Goal: Task Accomplishment & Management: Manage account settings

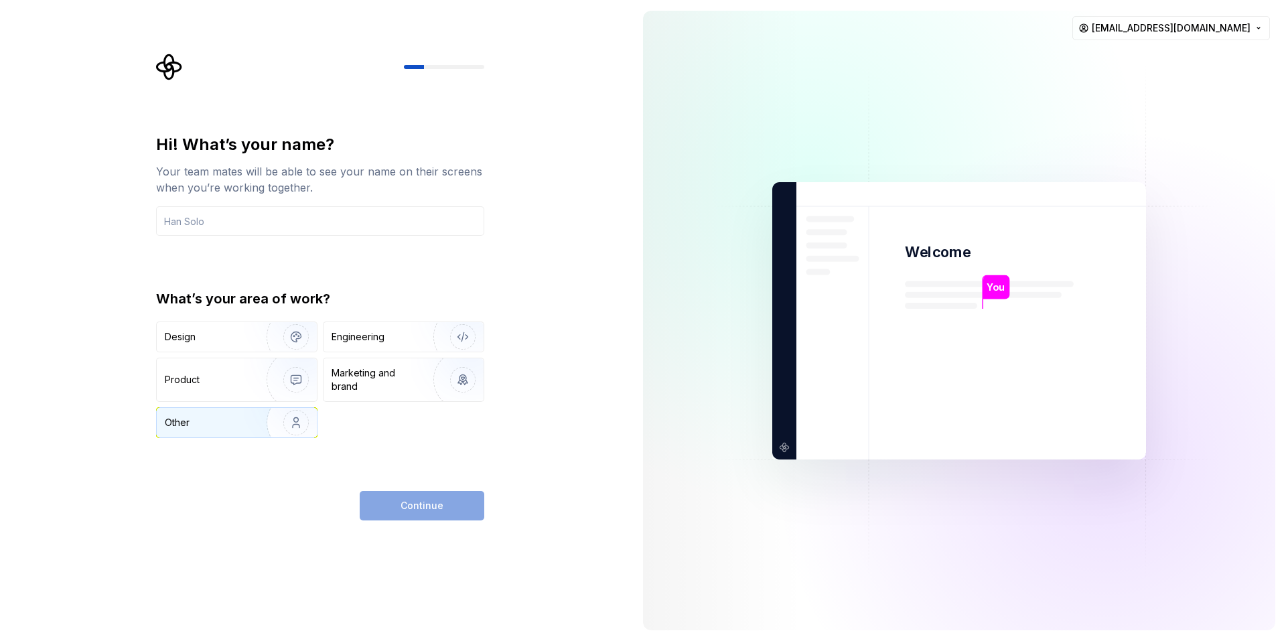
click at [212, 422] on div "Other" at bounding box center [204, 422] width 78 height 13
click at [281, 211] on input "text" at bounding box center [320, 220] width 328 height 29
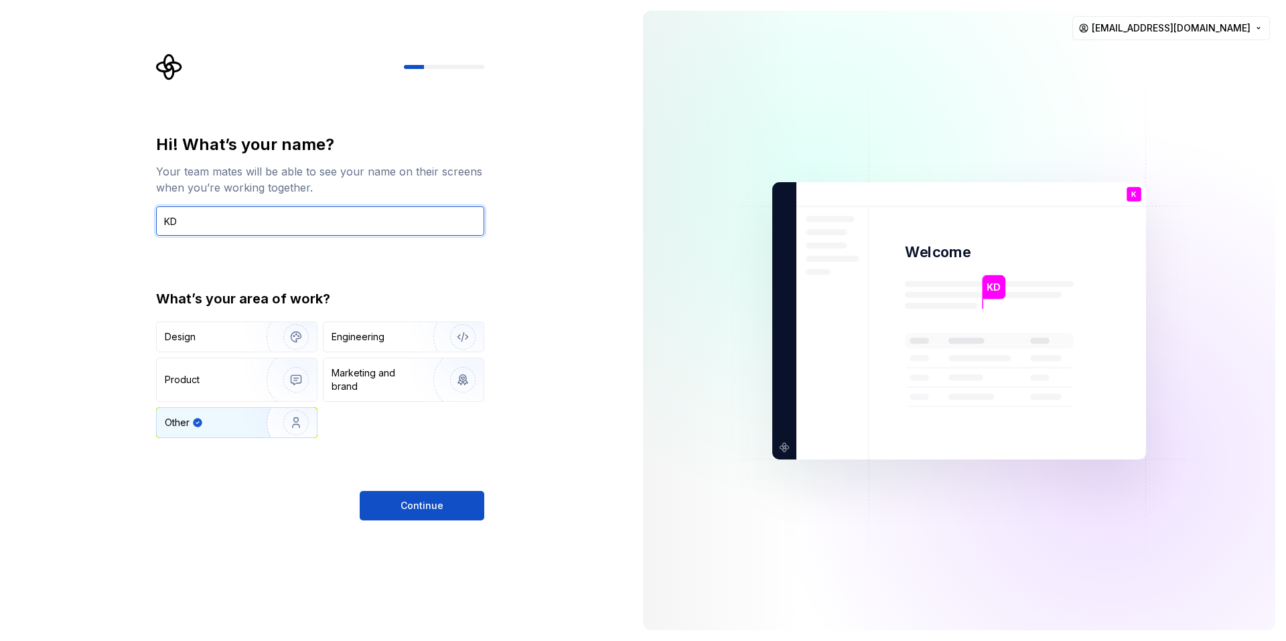
type input "KD"
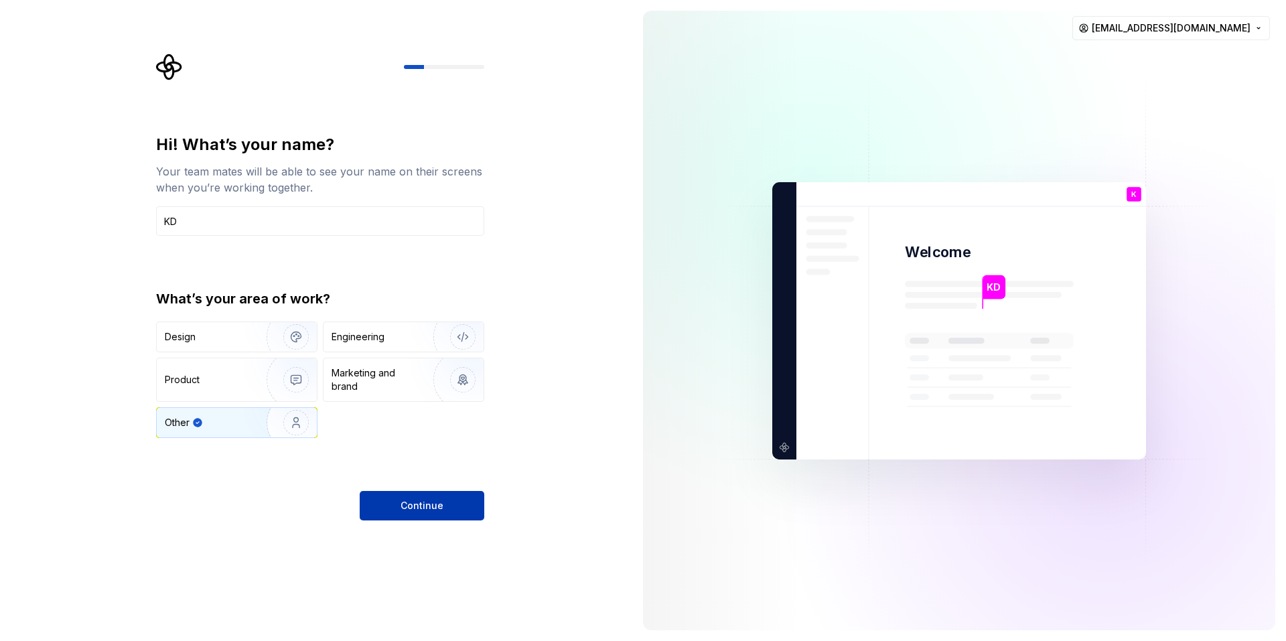
drag, startPoint x: 428, startPoint y: 522, endPoint x: 441, endPoint y: 509, distance: 18.9
click at [441, 509] on div "Hi! What’s your name? Your team mates will be able to see your name on their sc…" at bounding box center [316, 320] width 632 height 641
click at [441, 509] on span "Continue" at bounding box center [421, 505] width 43 height 13
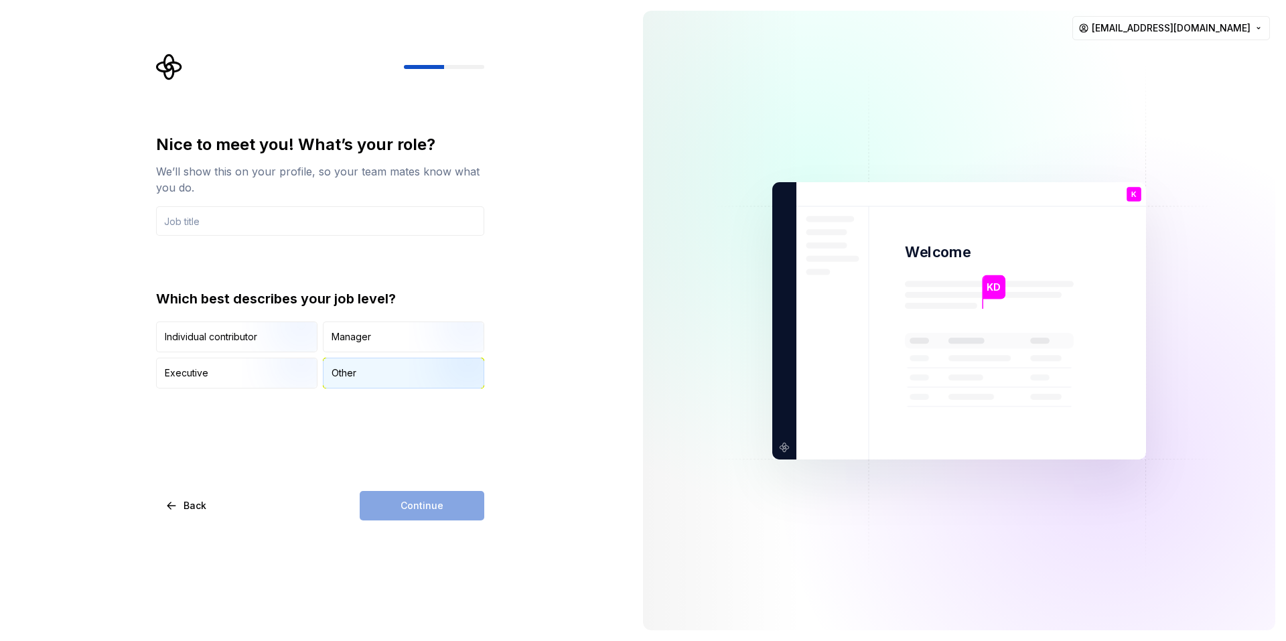
click at [363, 367] on div "Other" at bounding box center [403, 372] width 160 height 29
drag, startPoint x: 371, startPoint y: 238, endPoint x: 383, endPoint y: 224, distance: 18.0
click at [383, 224] on div "Nice to meet you! What’s your role? We’ll show this on your profile, so your te…" at bounding box center [320, 261] width 328 height 254
click at [383, 224] on input "text" at bounding box center [320, 220] width 328 height 29
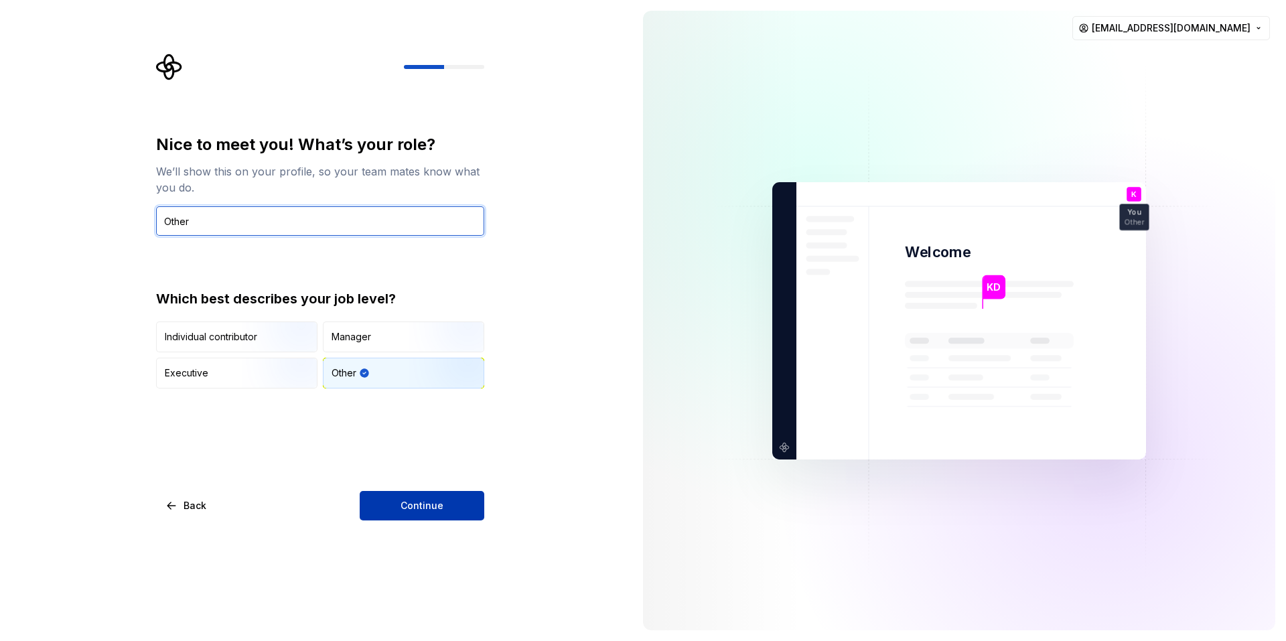
type input "Other"
click at [420, 500] on span "Continue" at bounding box center [421, 505] width 43 height 13
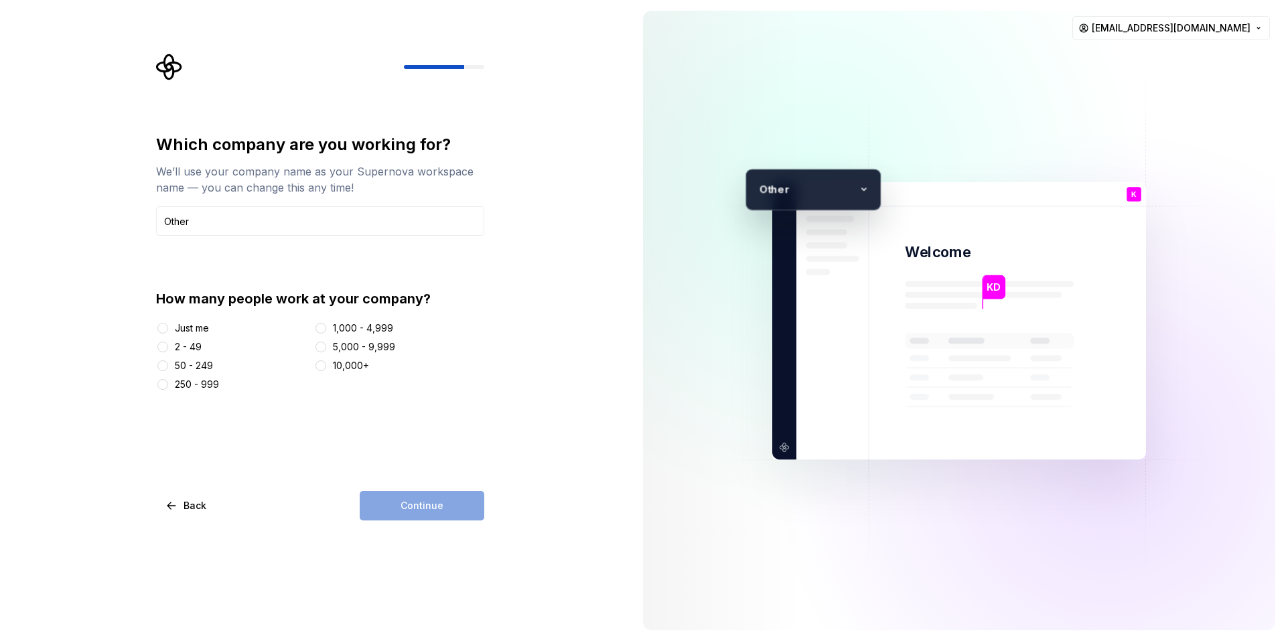
type input "Other"
click at [189, 333] on div "Just me" at bounding box center [192, 327] width 34 height 13
click at [168, 333] on button "Just me" at bounding box center [162, 328] width 11 height 11
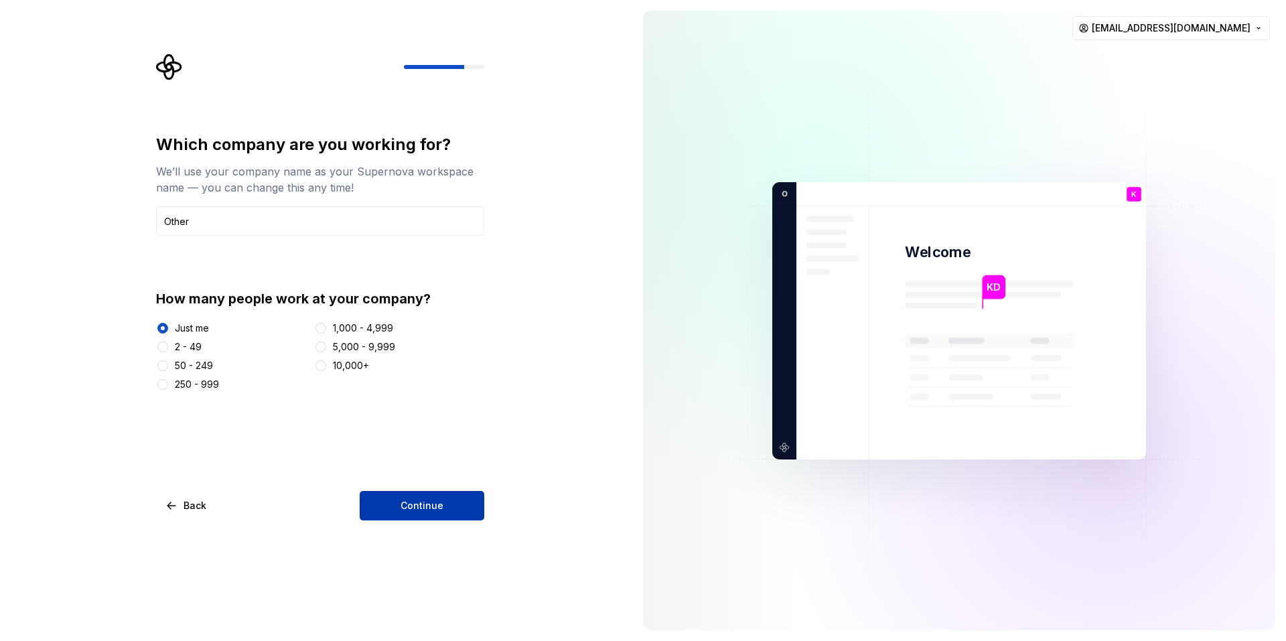
click at [440, 502] on span "Continue" at bounding box center [421, 505] width 43 height 13
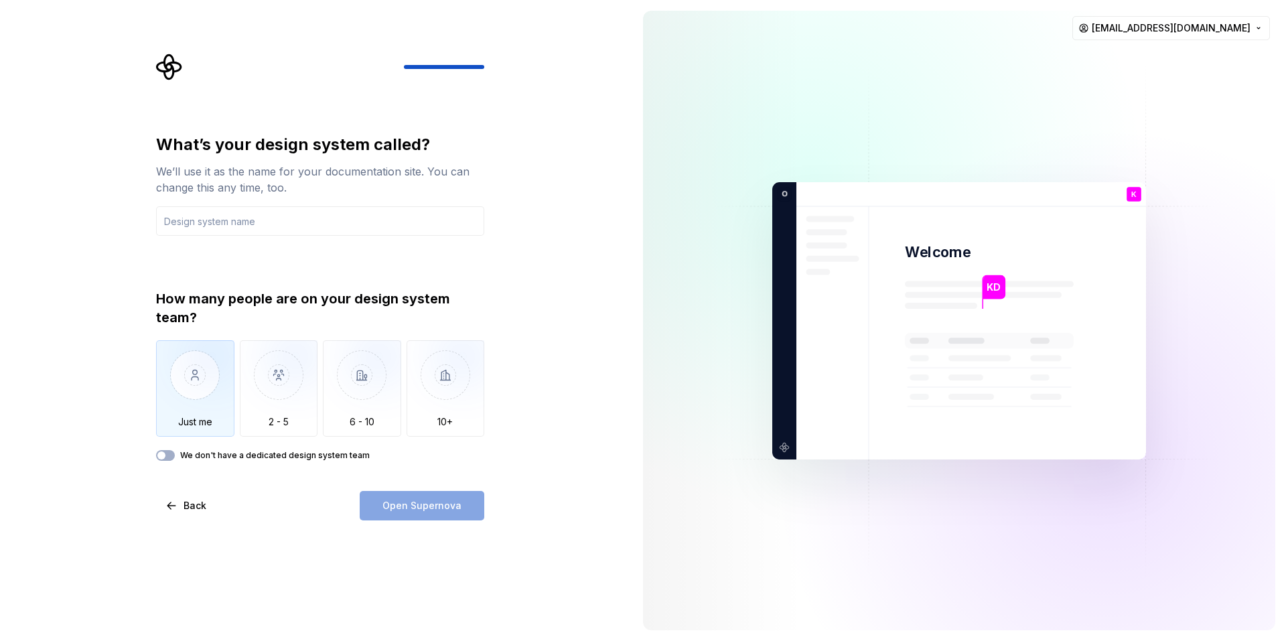
click at [178, 376] on img "button" at bounding box center [195, 385] width 78 height 90
click at [406, 504] on div "Open Supernova" at bounding box center [422, 505] width 125 height 29
click at [323, 457] on label "We don't have a dedicated design system team" at bounding box center [274, 455] width 189 height 11
click at [175, 457] on button "We don't have a dedicated design system team" at bounding box center [165, 455] width 19 height 11
click at [323, 457] on label "We don't have a dedicated design system team" at bounding box center [274, 455] width 189 height 11
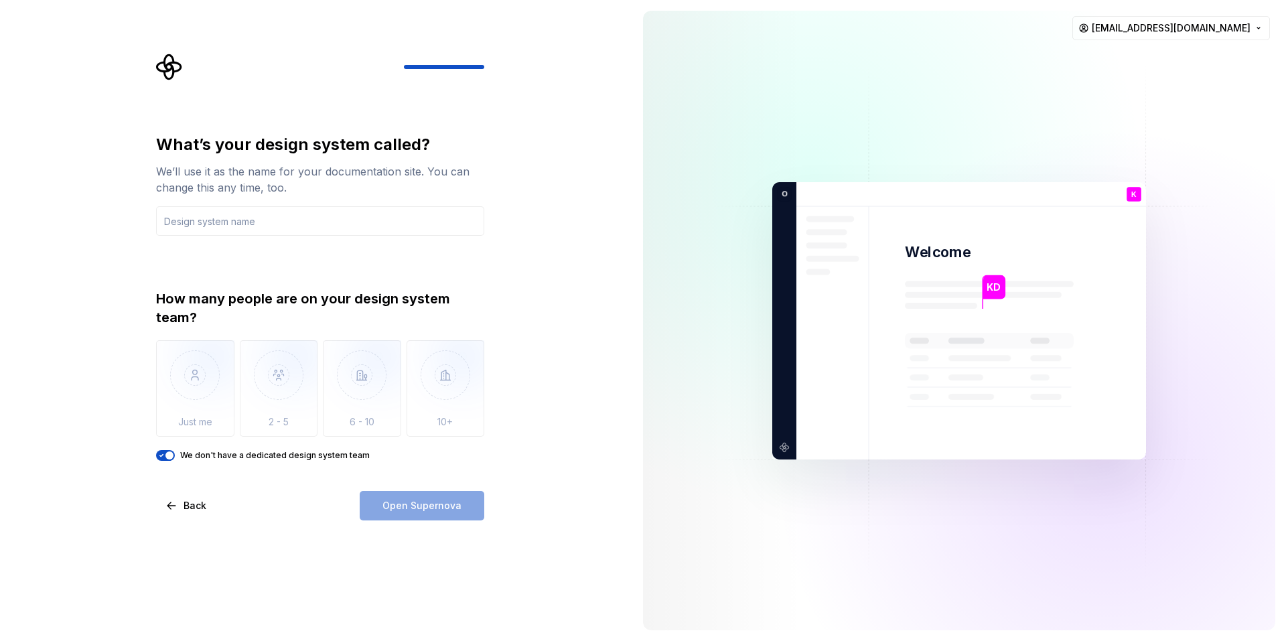
click at [175, 457] on button "We don't have a dedicated design system team" at bounding box center [165, 455] width 19 height 11
click at [212, 450] on label "We don't have a dedicated design system team" at bounding box center [274, 455] width 189 height 11
click at [175, 450] on button "We don't have a dedicated design system team" at bounding box center [165, 455] width 19 height 11
click at [269, 240] on div "What’s your design system called? We’ll use it as the name for your documentati…" at bounding box center [320, 297] width 328 height 327
click at [273, 231] on input "text" at bounding box center [320, 220] width 328 height 29
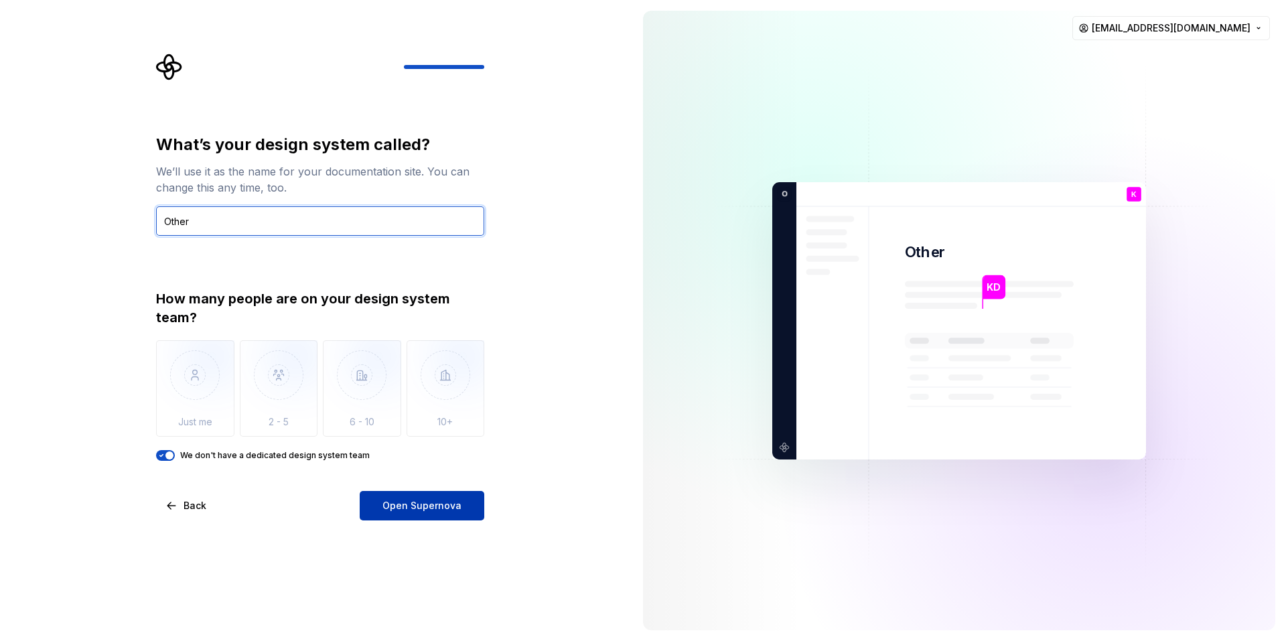
type input "Other"
click at [392, 500] on span "Open Supernova" at bounding box center [421, 505] width 79 height 13
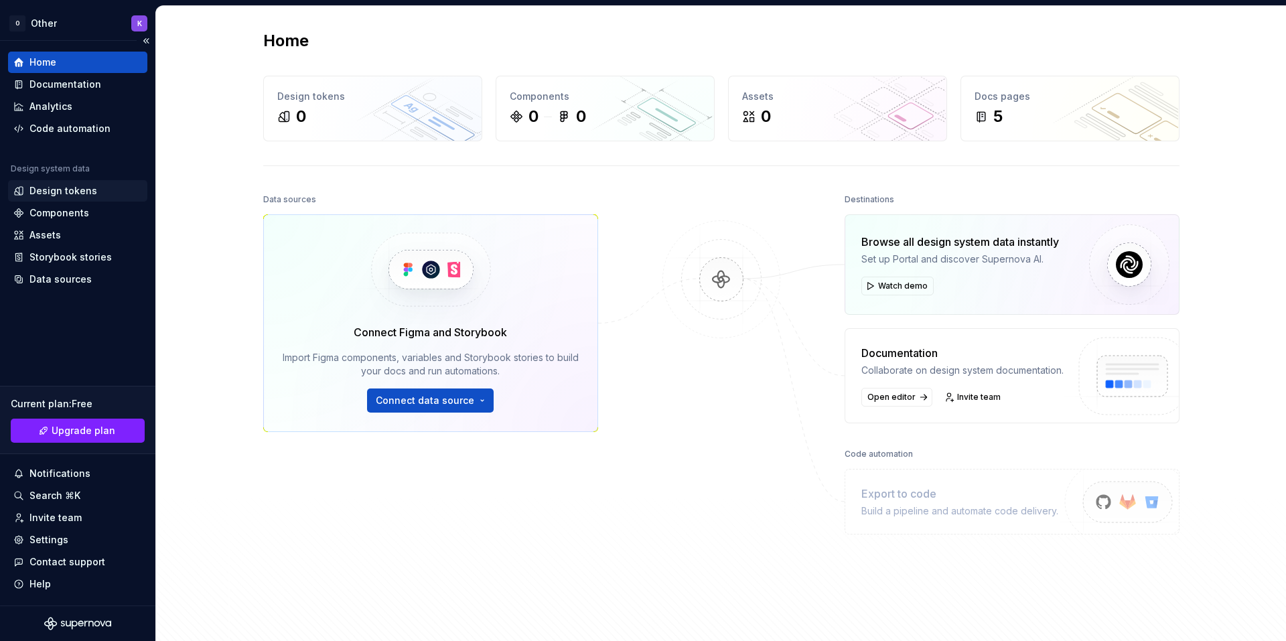
click at [101, 187] on div "Design tokens" at bounding box center [77, 190] width 129 height 13
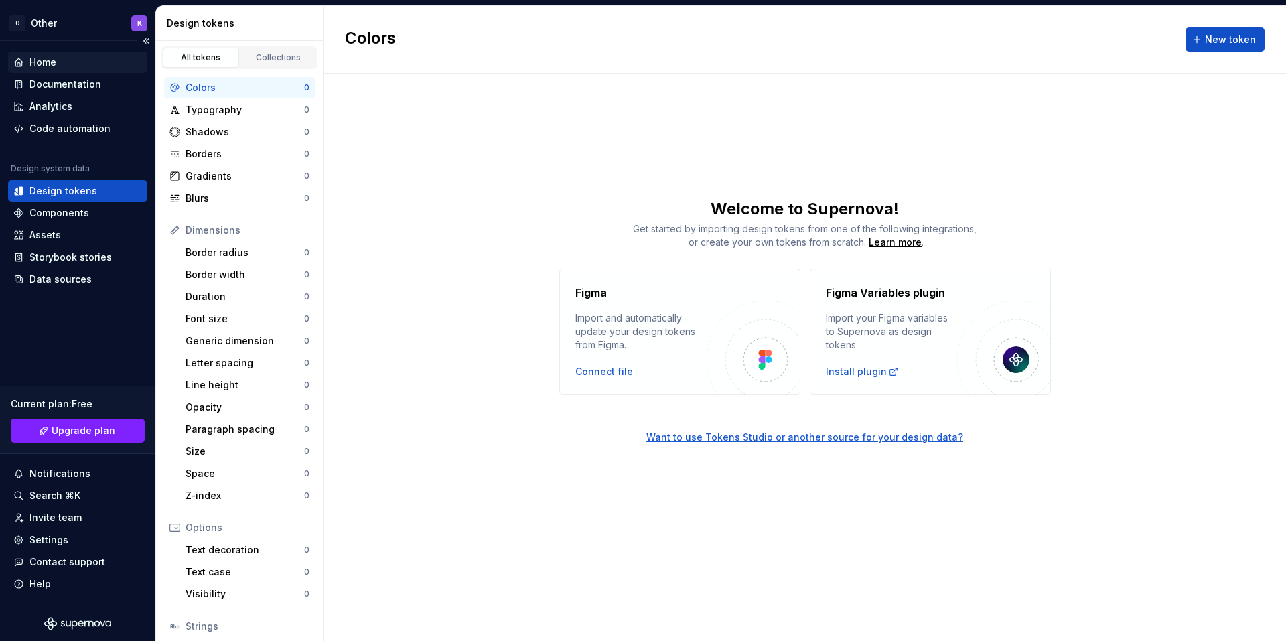
click at [81, 55] on div "Home" at bounding box center [77, 62] width 139 height 21
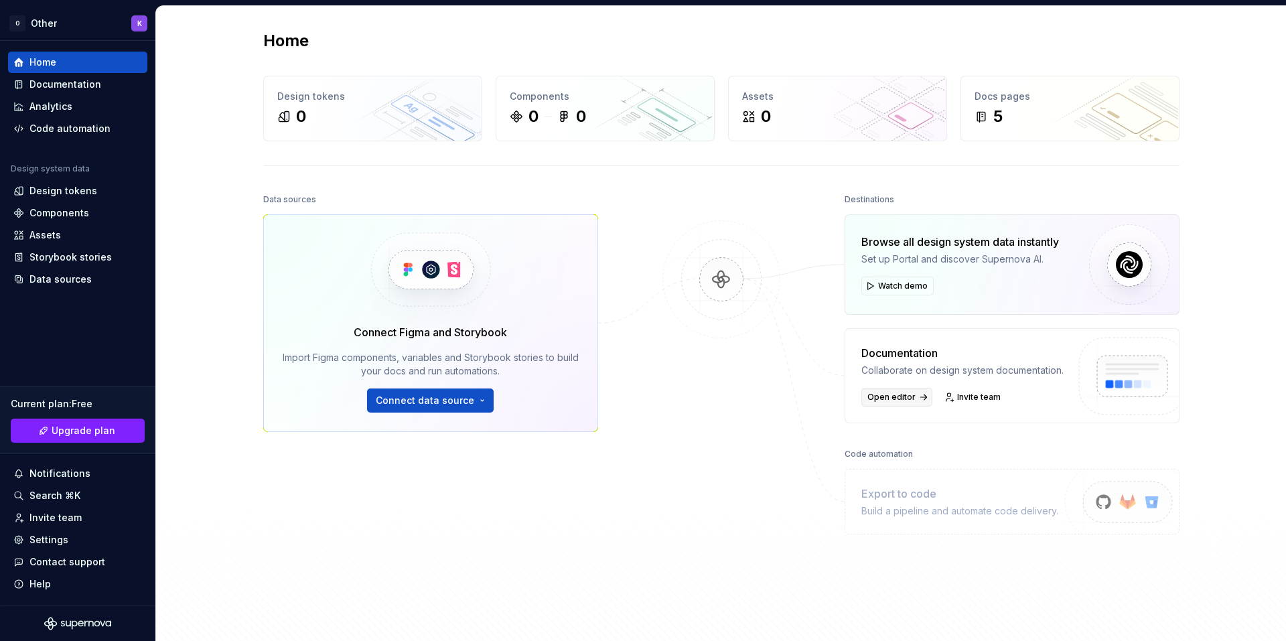
click at [883, 401] on span "Open editor" at bounding box center [891, 397] width 48 height 11
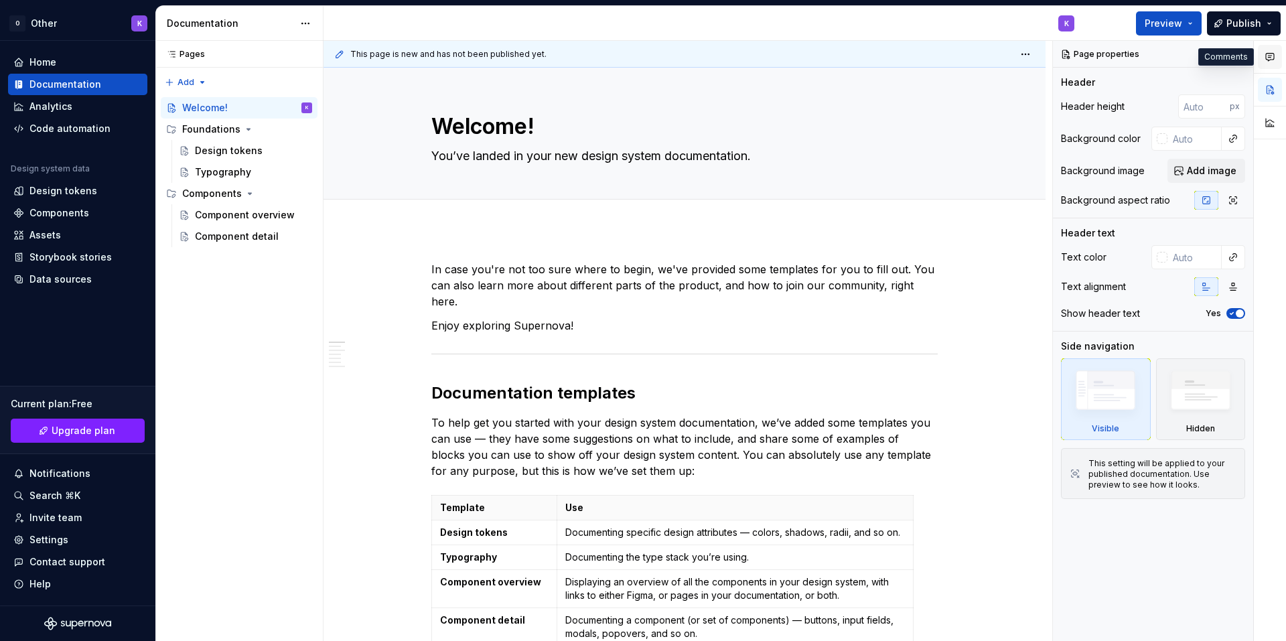
click at [1265, 62] on button "button" at bounding box center [1270, 57] width 24 height 24
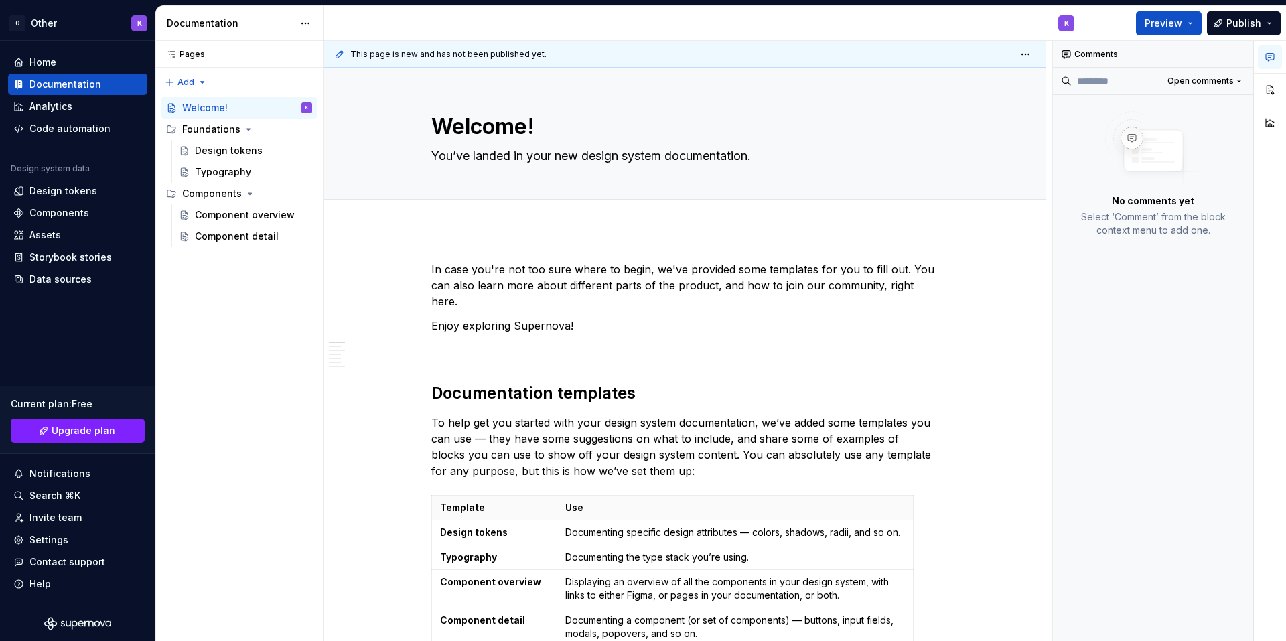
click at [1256, 90] on div at bounding box center [1269, 92] width 32 height 102
click at [1262, 89] on button "button" at bounding box center [1270, 90] width 24 height 24
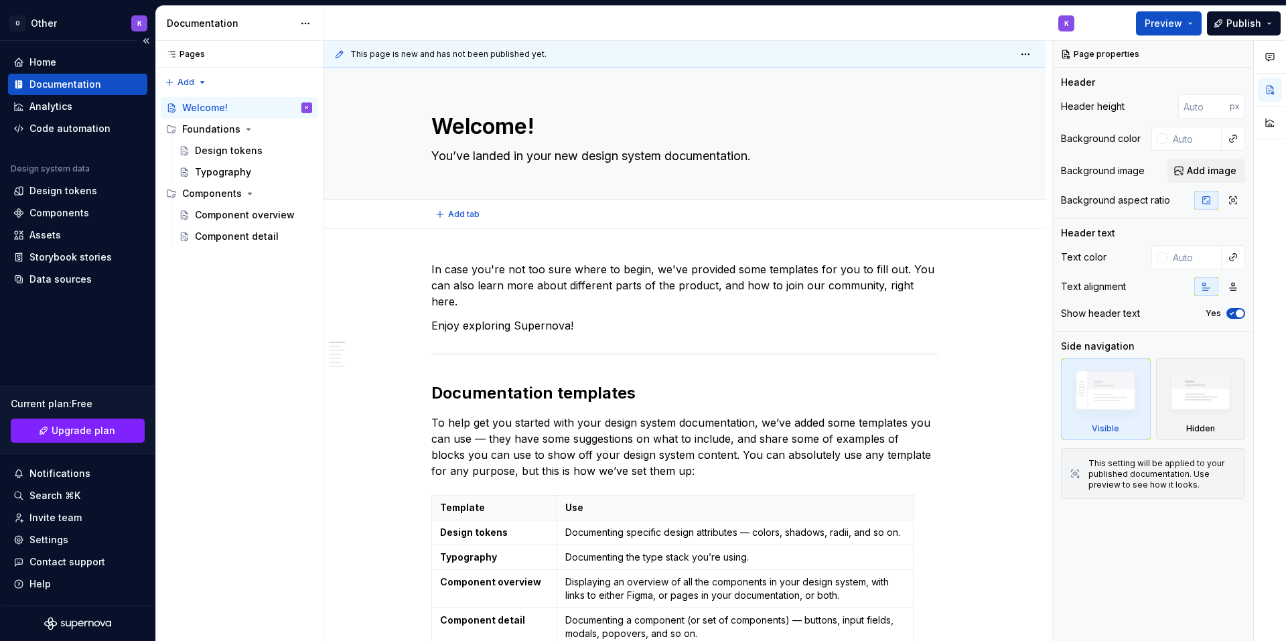
type textarea "*"
click at [91, 540] on div "Settings" at bounding box center [77, 539] width 129 height 13
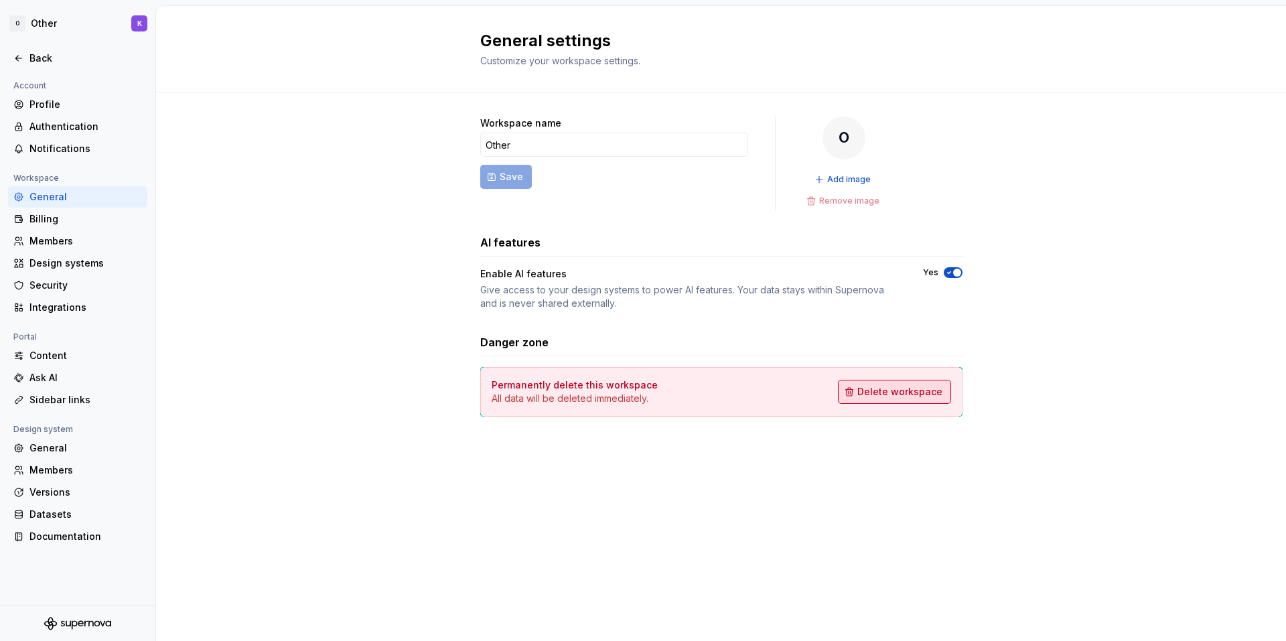
click at [923, 380] on button "Delete workspace" at bounding box center [894, 392] width 113 height 24
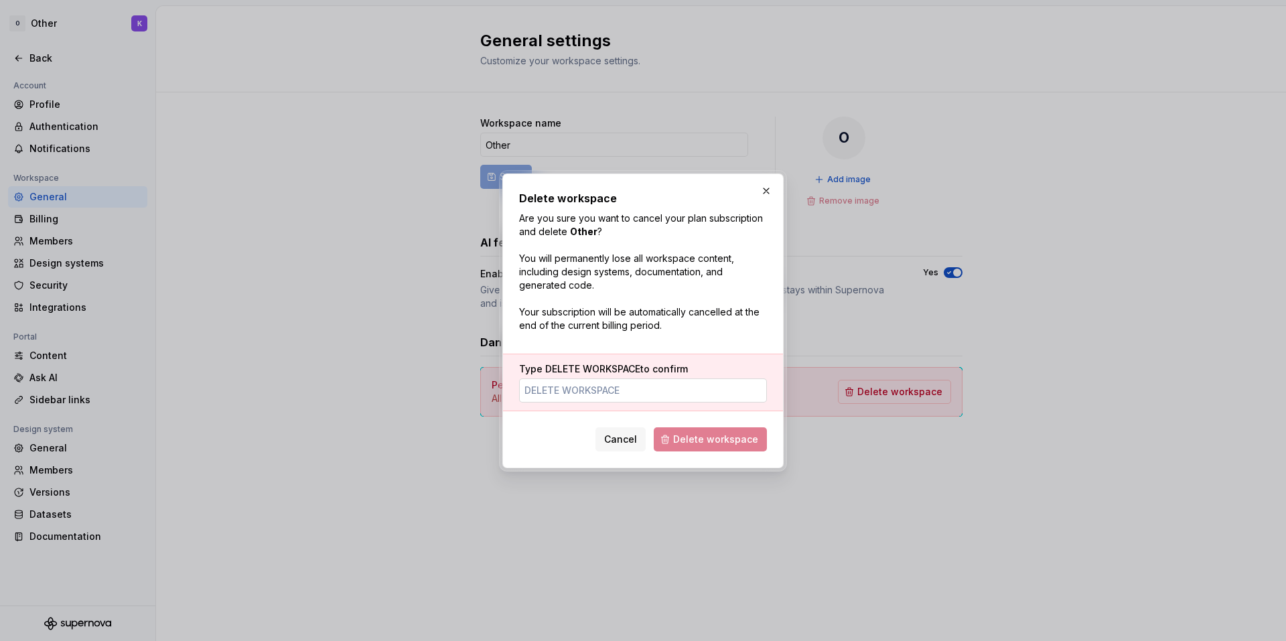
click at [687, 397] on input "Type DELETE WORKSPACE to confirm" at bounding box center [643, 390] width 248 height 24
drag, startPoint x: 639, startPoint y: 369, endPoint x: 544, endPoint y: 372, distance: 95.1
click at [545, 372] on span "DELETE WORKSPACE" at bounding box center [592, 368] width 95 height 11
copy span "DELETE WORKSPACE"
click at [554, 381] on input "Type DELETE WORKSPACE to confirm" at bounding box center [643, 390] width 248 height 24
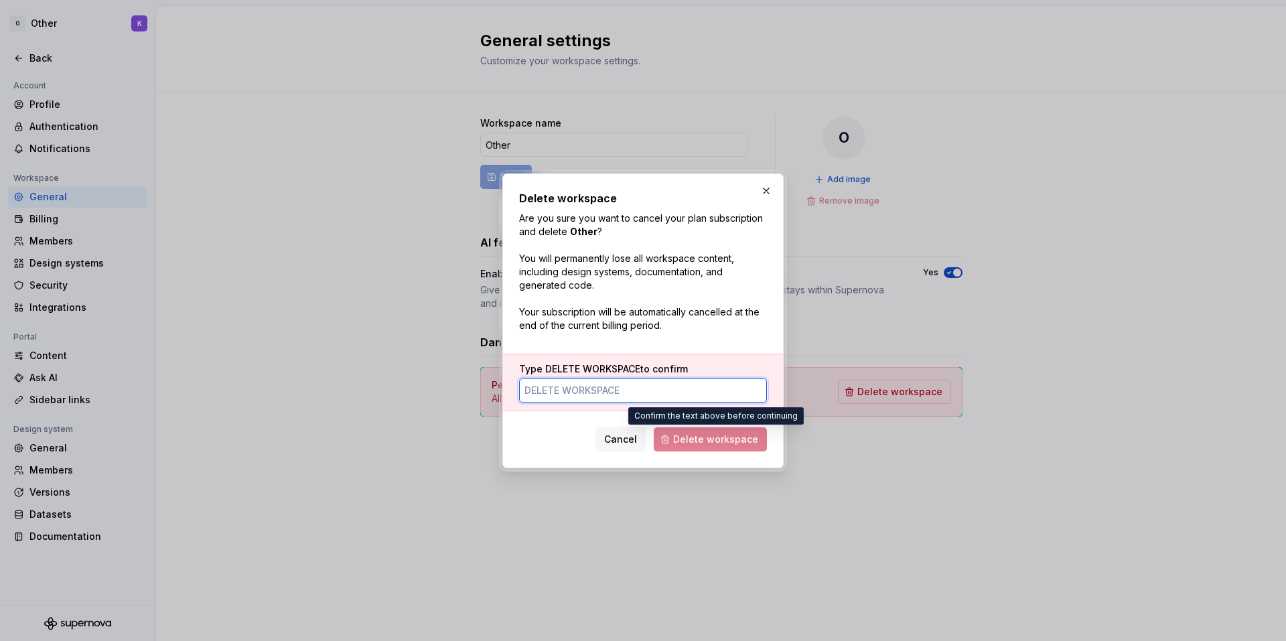
paste input "DELETE WORKSPACE"
type input "DELETE WORKSPACE"
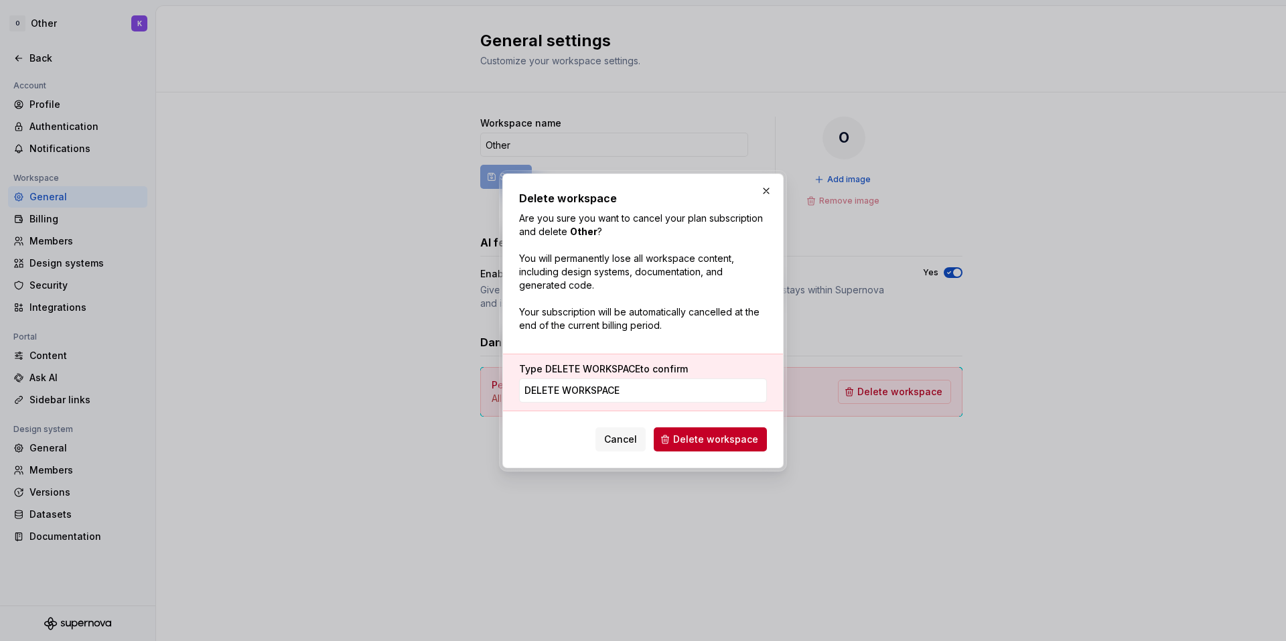
click at [713, 436] on span "Delete workspace" at bounding box center [715, 439] width 85 height 13
